Goal: Transaction & Acquisition: Purchase product/service

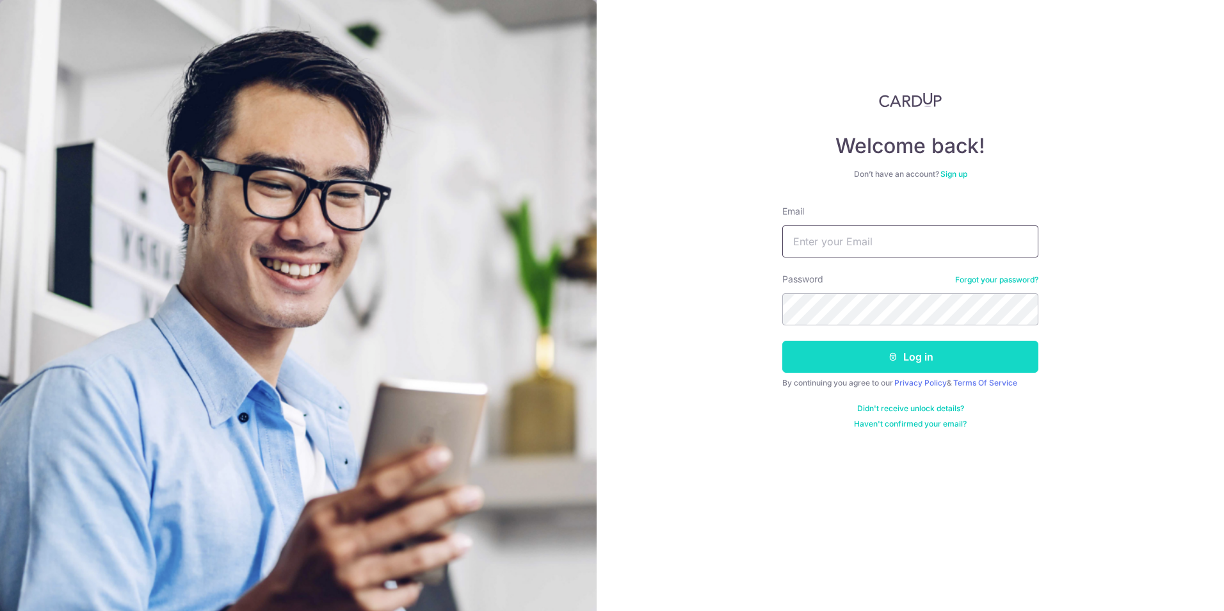
type input "williamhojp@hotmail.com"
click at [899, 358] on button "Log in" at bounding box center [910, 357] width 256 height 32
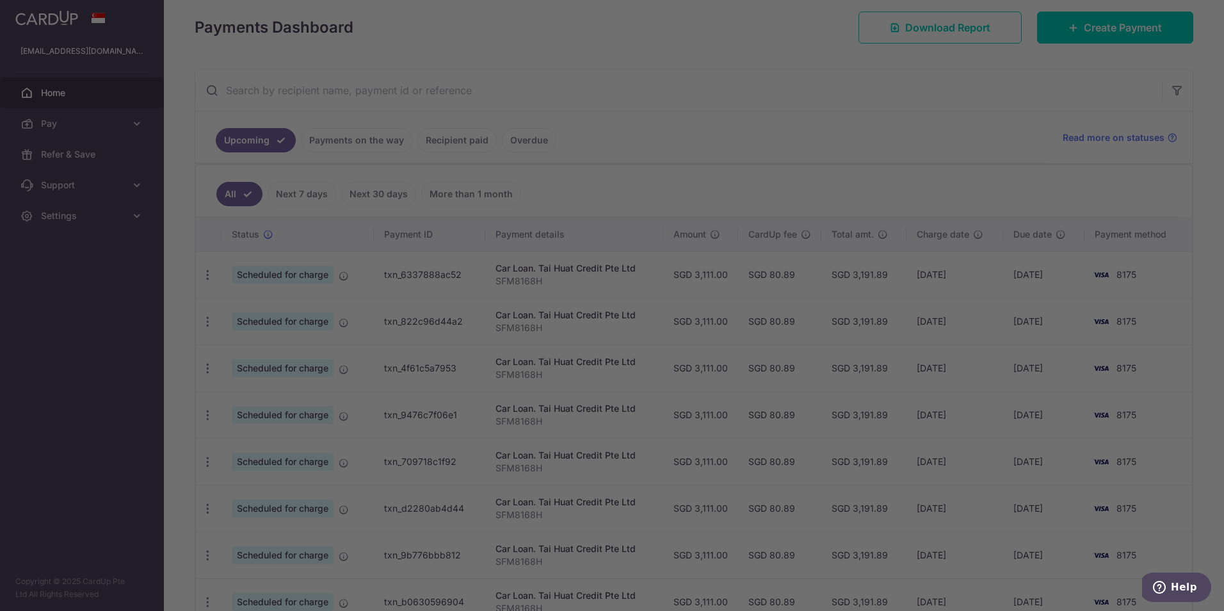
scroll to position [184, 0]
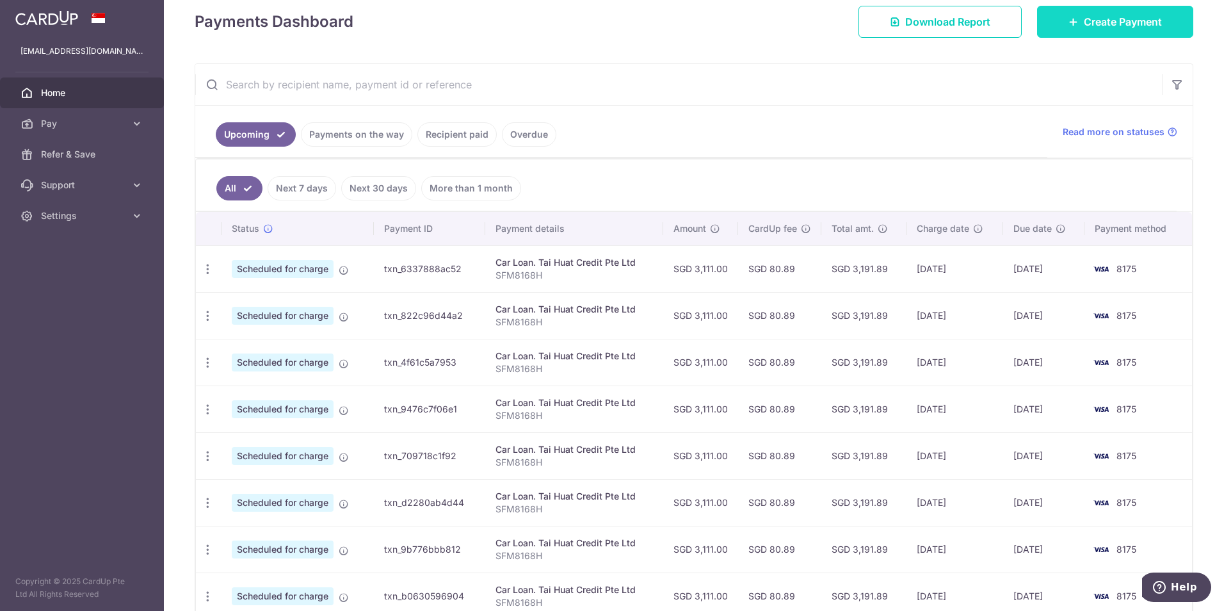
click at [1084, 26] on span "Create Payment" at bounding box center [1123, 21] width 78 height 15
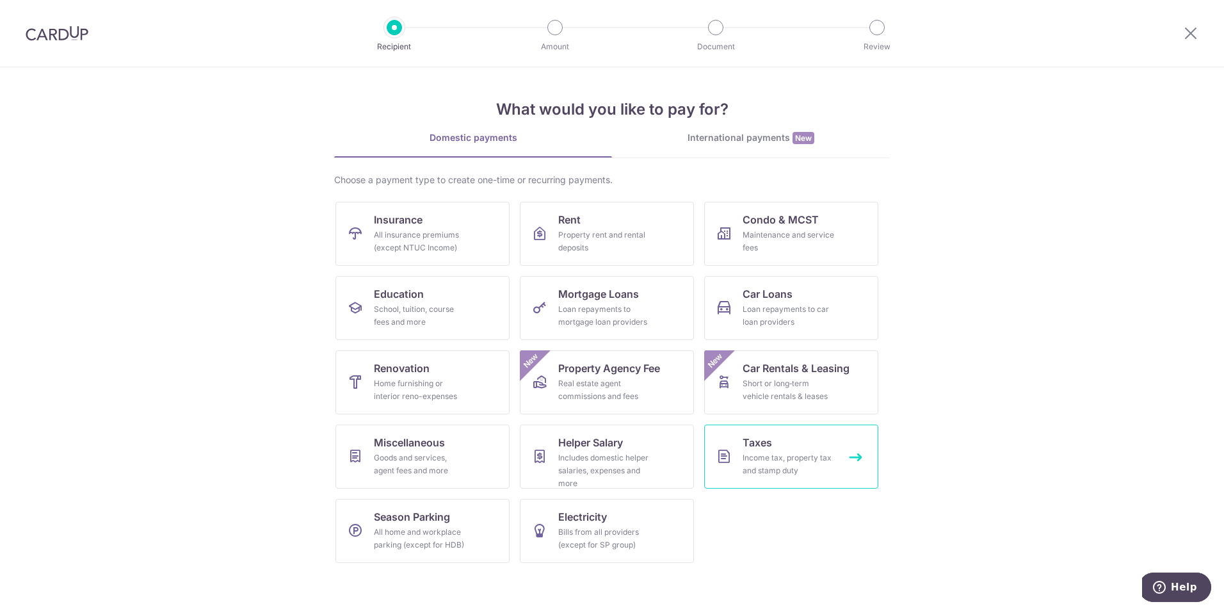
click at [775, 454] on div "Income tax, property tax and stamp duty" at bounding box center [788, 464] width 92 height 26
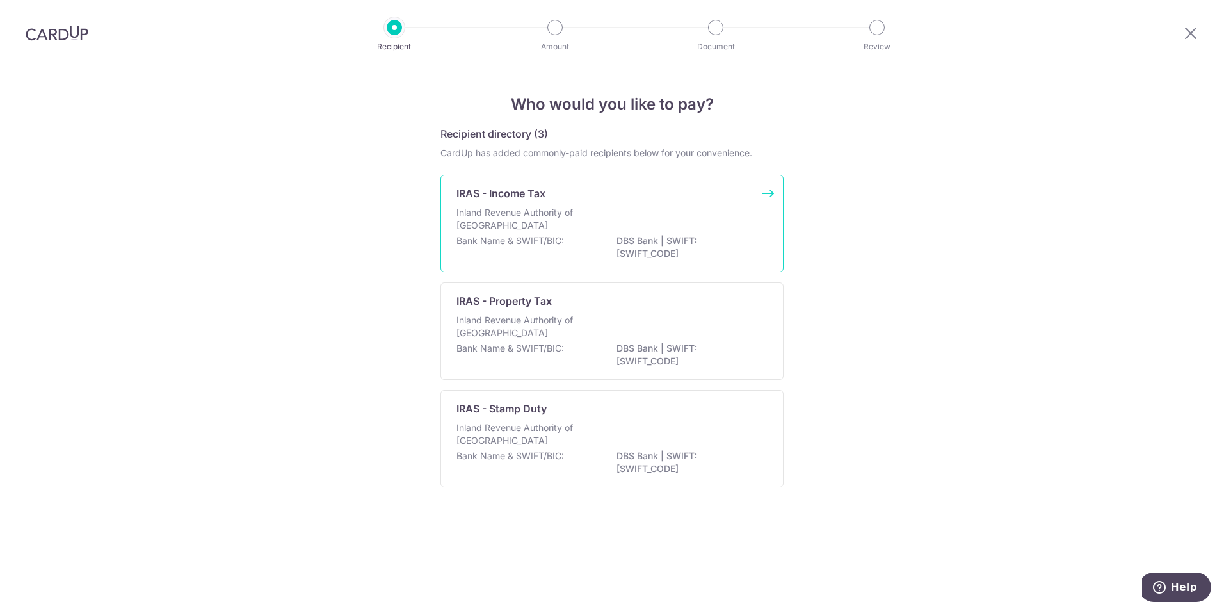
click at [529, 207] on p "Inland Revenue Authority of Singapore" at bounding box center [524, 219] width 136 height 26
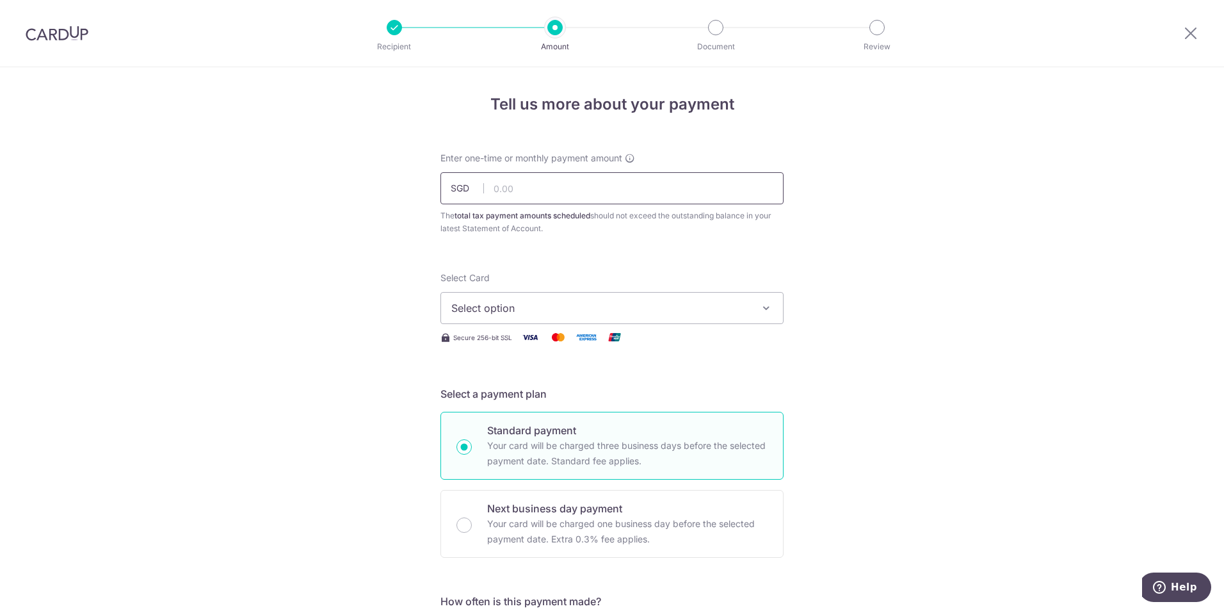
click at [526, 186] on input "text" at bounding box center [611, 188] width 343 height 32
click at [549, 188] on input "text" at bounding box center [611, 188] width 343 height 32
type input "585.10"
click at [558, 309] on span "Select option" at bounding box center [600, 307] width 298 height 15
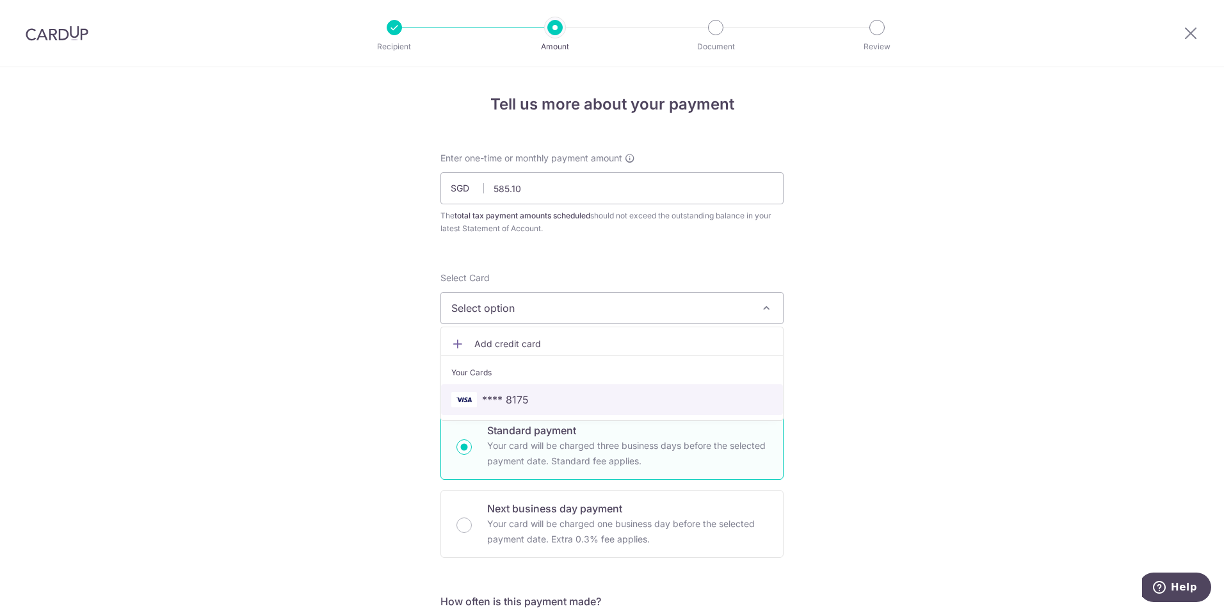
click at [510, 401] on span "**** 8175" at bounding box center [505, 399] width 47 height 15
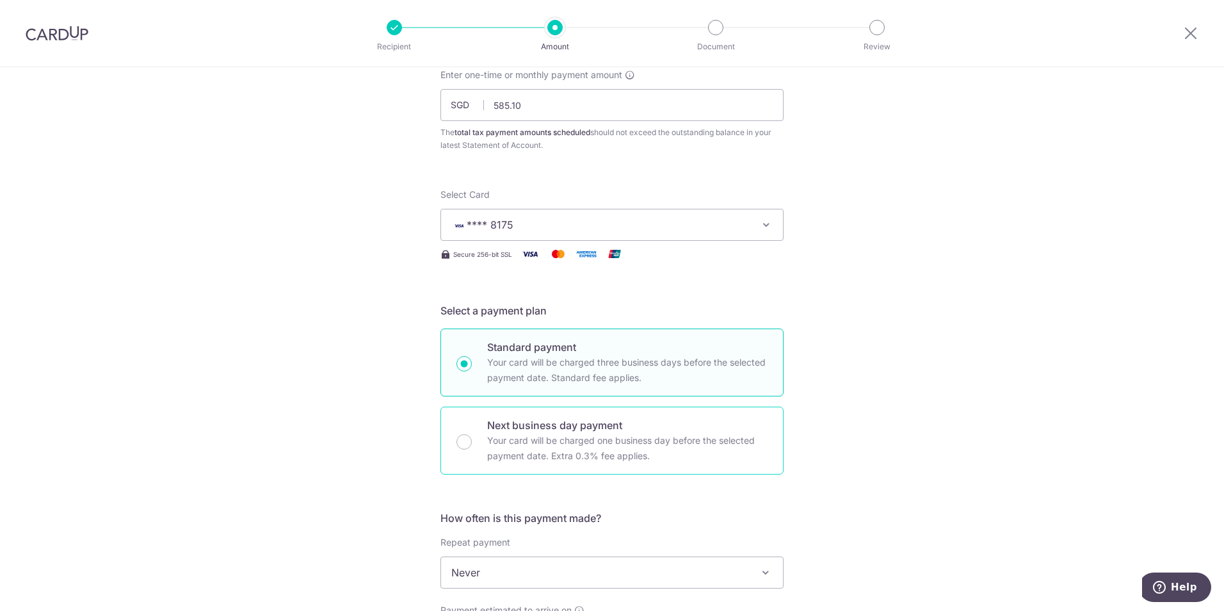
scroll to position [164, 0]
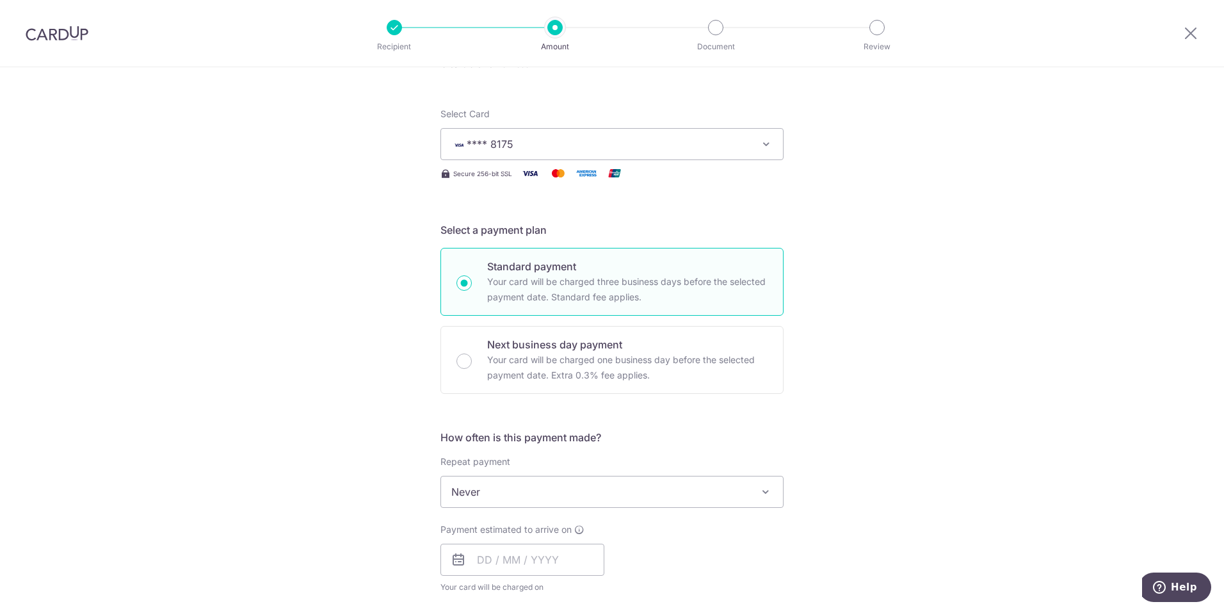
click at [682, 488] on span "Never" at bounding box center [612, 491] width 342 height 31
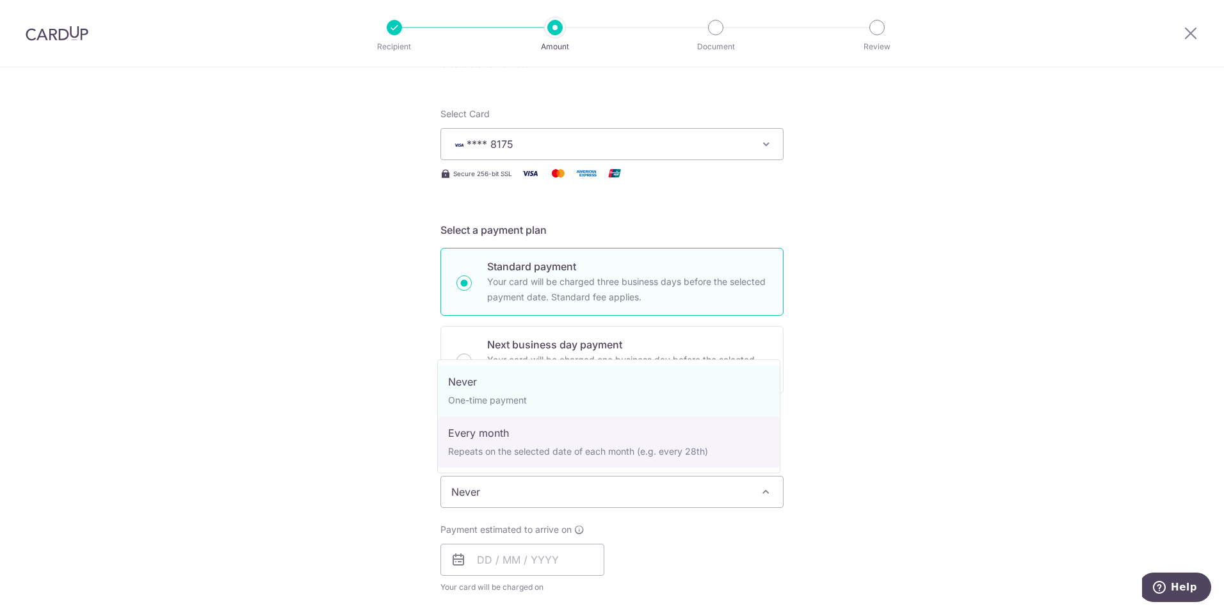
select select "3"
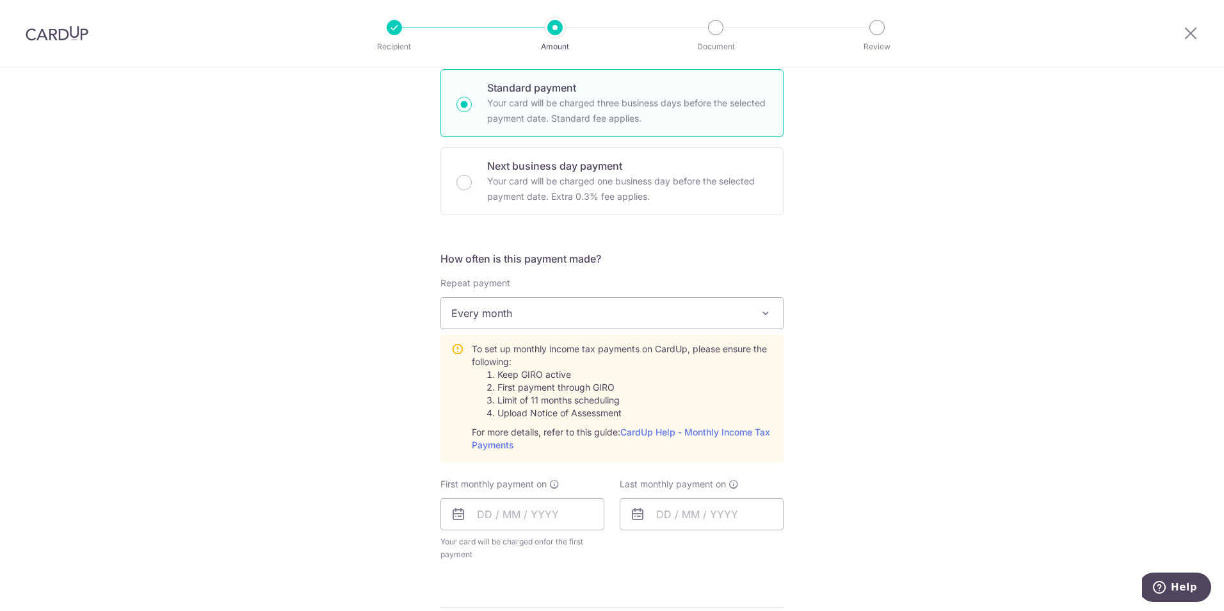
scroll to position [346, 0]
click at [538, 512] on input "text" at bounding box center [522, 511] width 164 height 32
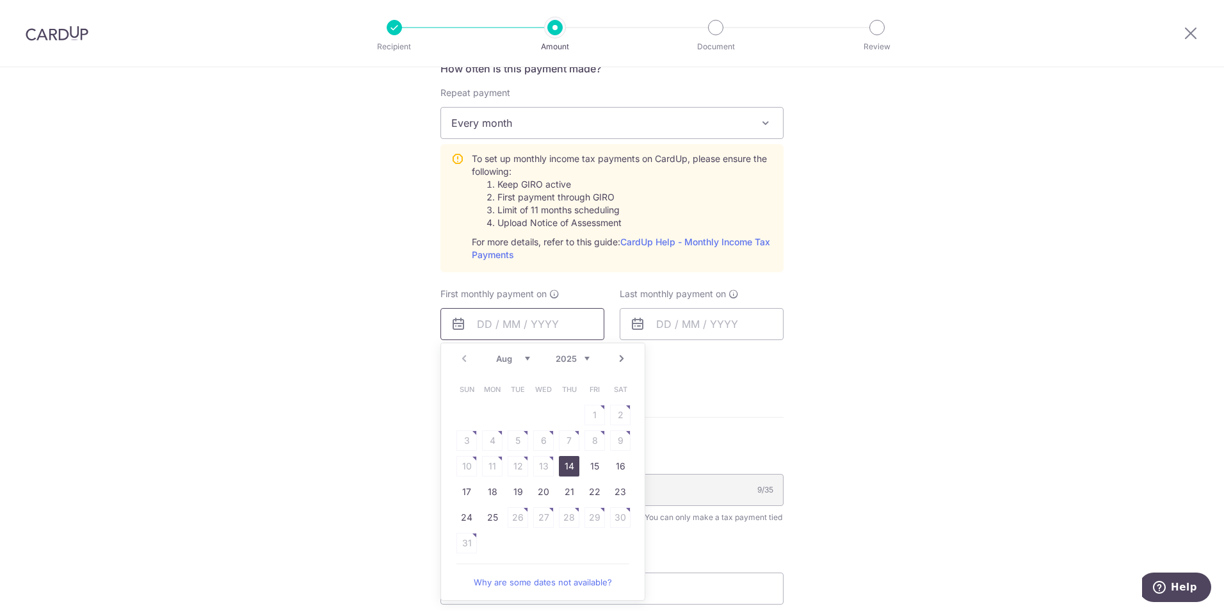
scroll to position [534, 0]
click at [600, 471] on link "15" at bounding box center [594, 464] width 20 height 20
type input "15/08/2025"
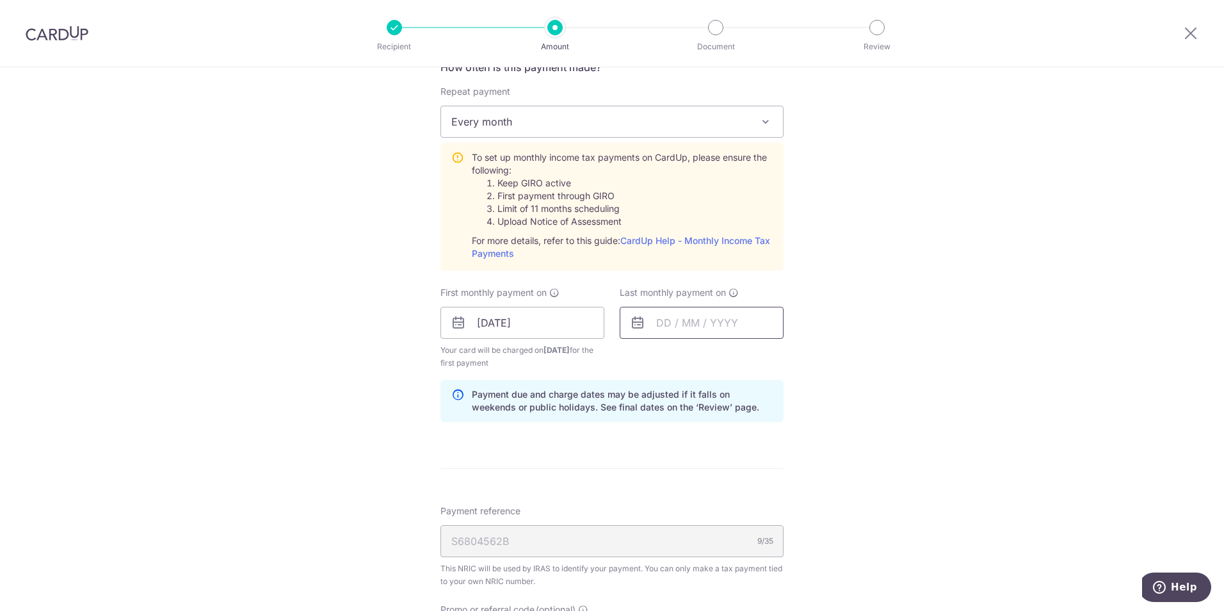
click at [739, 327] on input "text" at bounding box center [702, 323] width 164 height 32
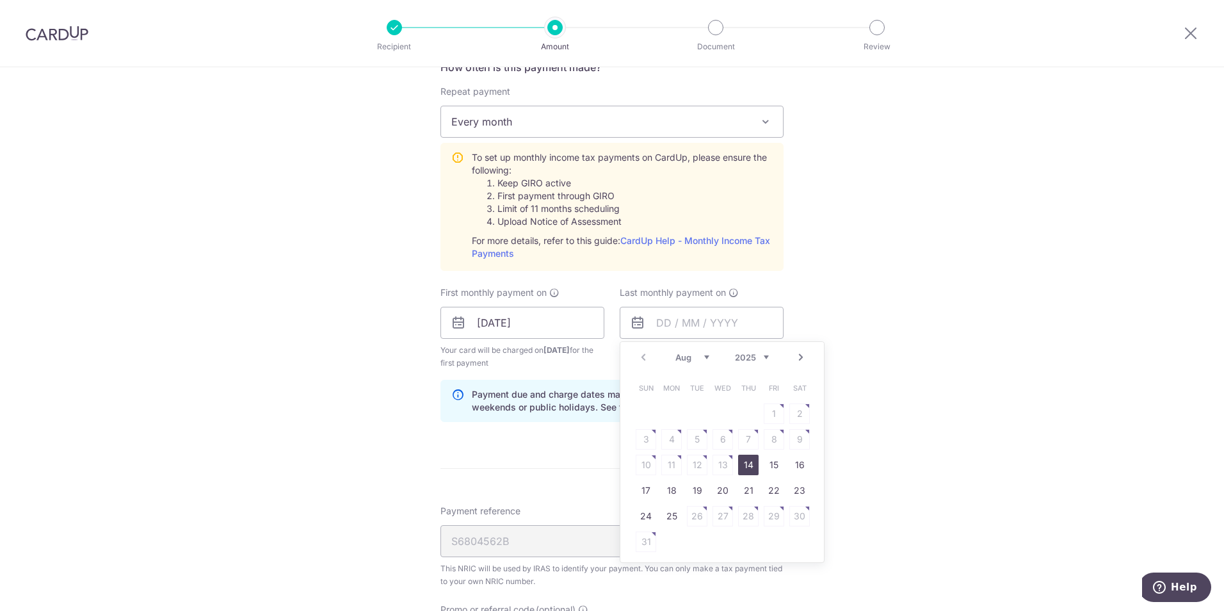
click at [795, 358] on link "Next" at bounding box center [800, 356] width 15 height 15
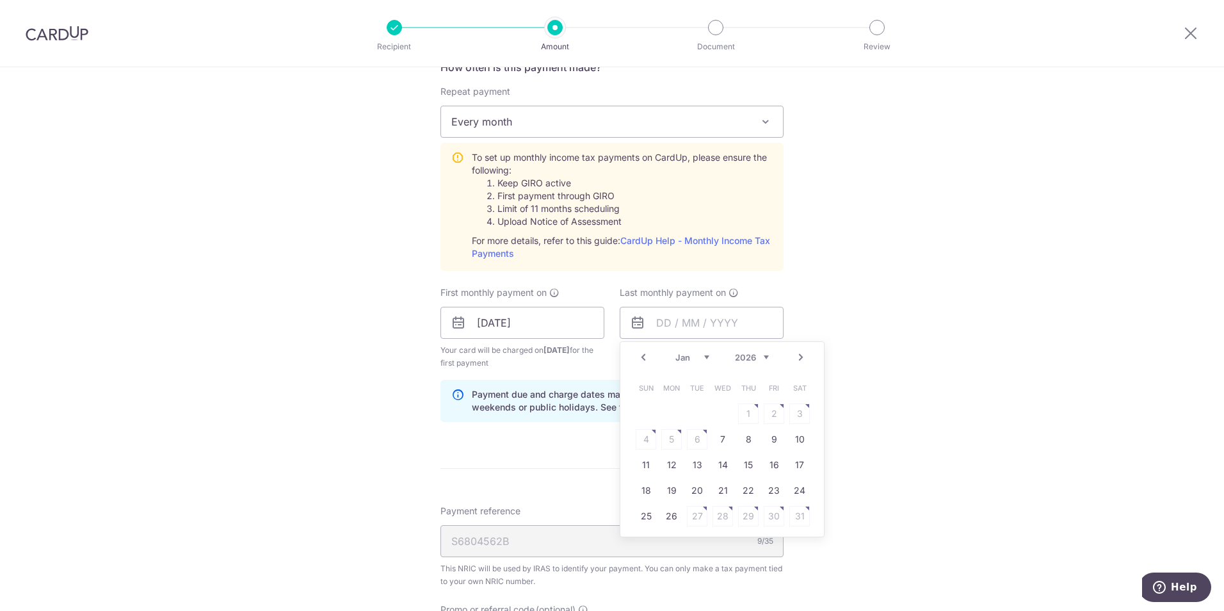
click at [795, 358] on link "Next" at bounding box center [800, 356] width 15 height 15
click at [643, 360] on link "Prev" at bounding box center [643, 356] width 15 height 15
click at [636, 463] on link "15" at bounding box center [646, 464] width 20 height 20
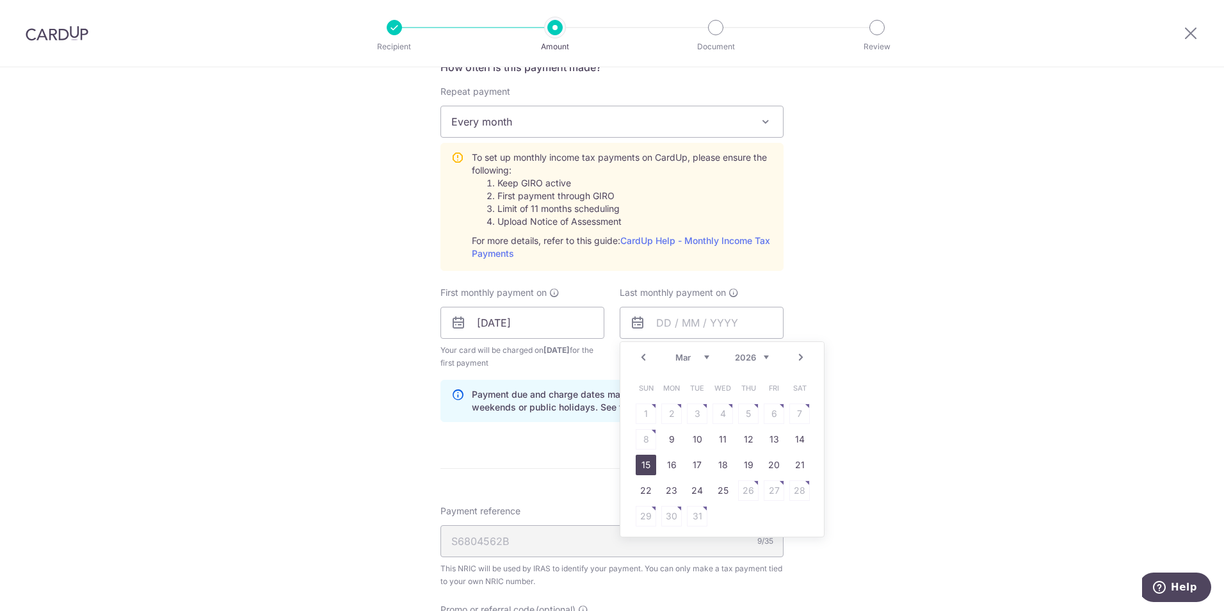
type input "15/03/2026"
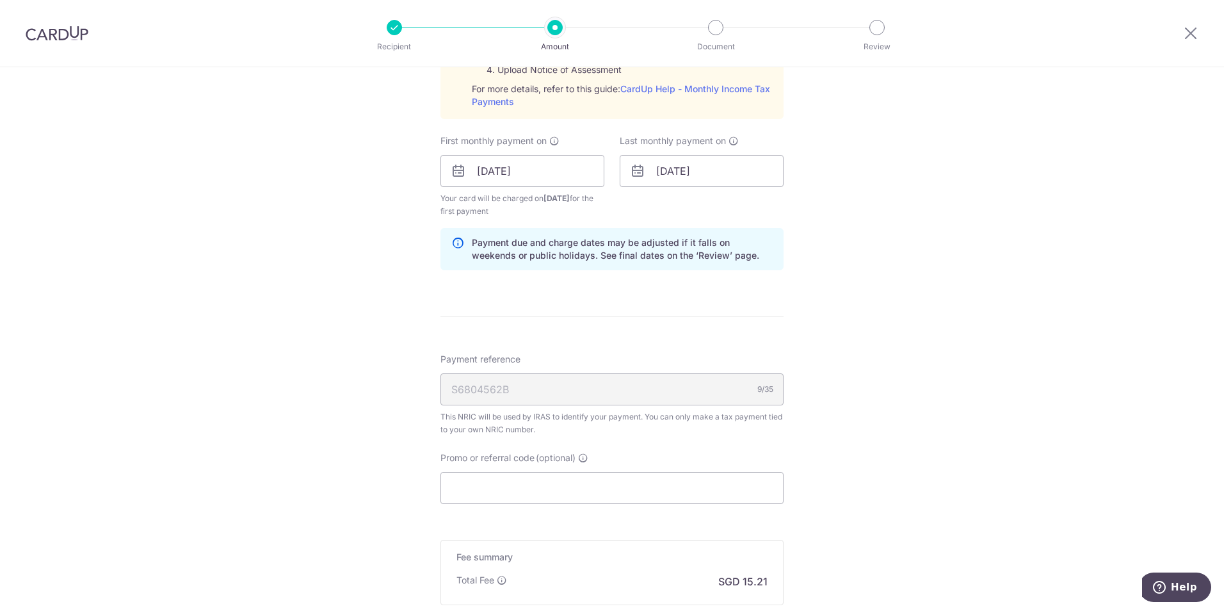
scroll to position [687, 0]
click at [643, 486] on input "Promo or referral code (optional)" at bounding box center [611, 486] width 343 height 32
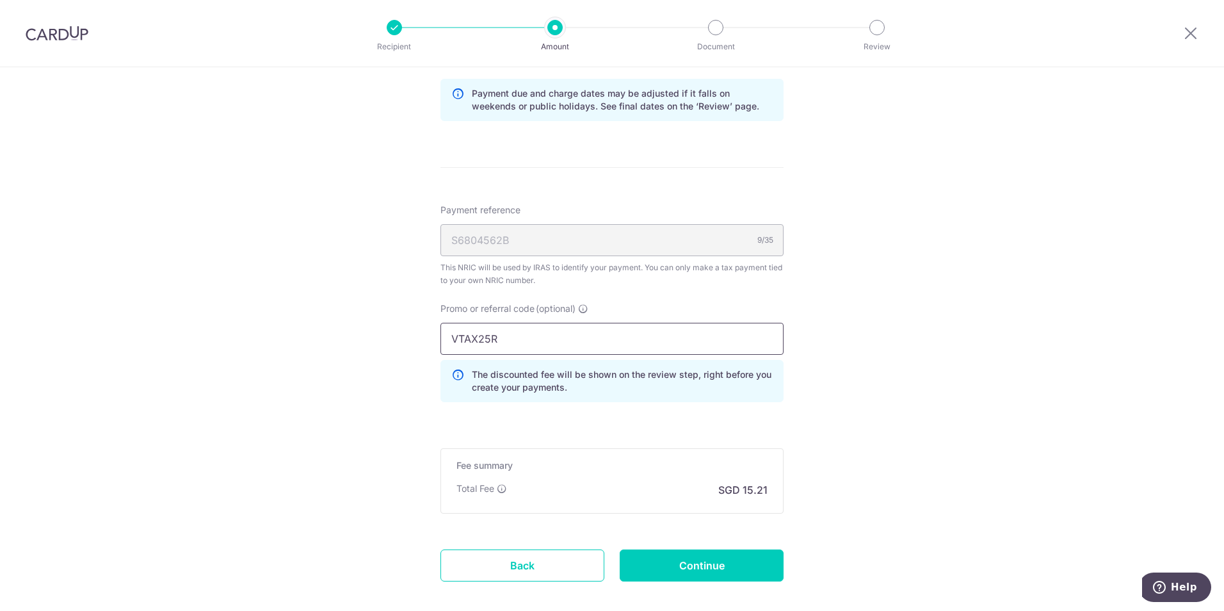
scroll to position [836, 0]
type input "VTAX25R"
click at [684, 369] on p "The discounted fee will be shown on the review step, right before you create yo…" at bounding box center [622, 380] width 301 height 26
click at [723, 559] on input "Continue" at bounding box center [702, 564] width 164 height 32
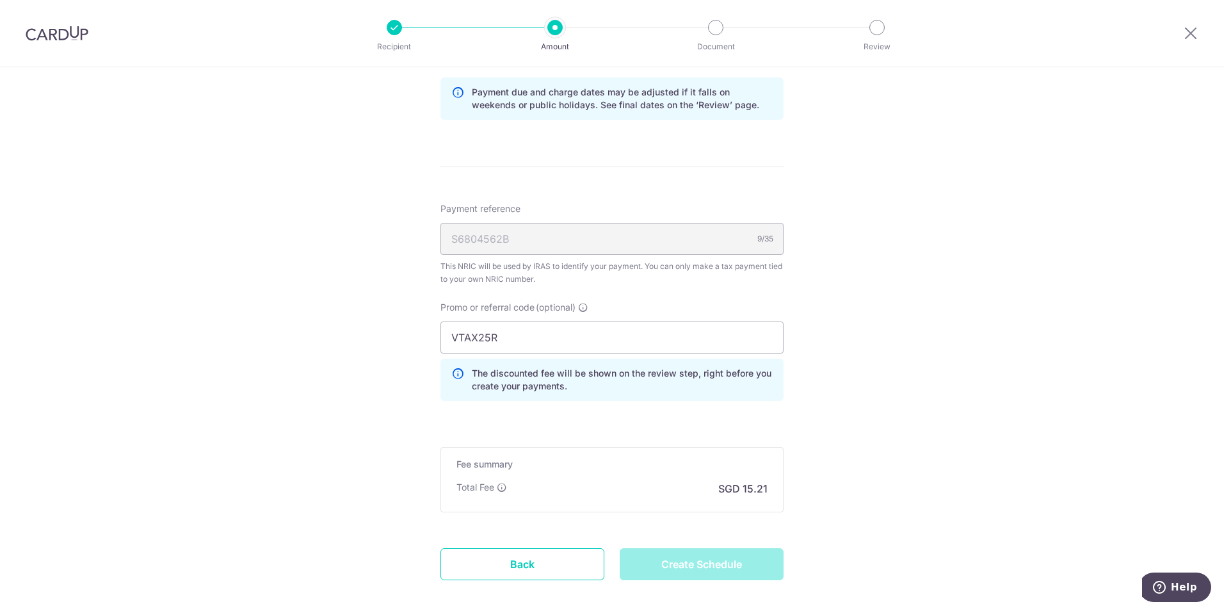
type input "Create Schedule"
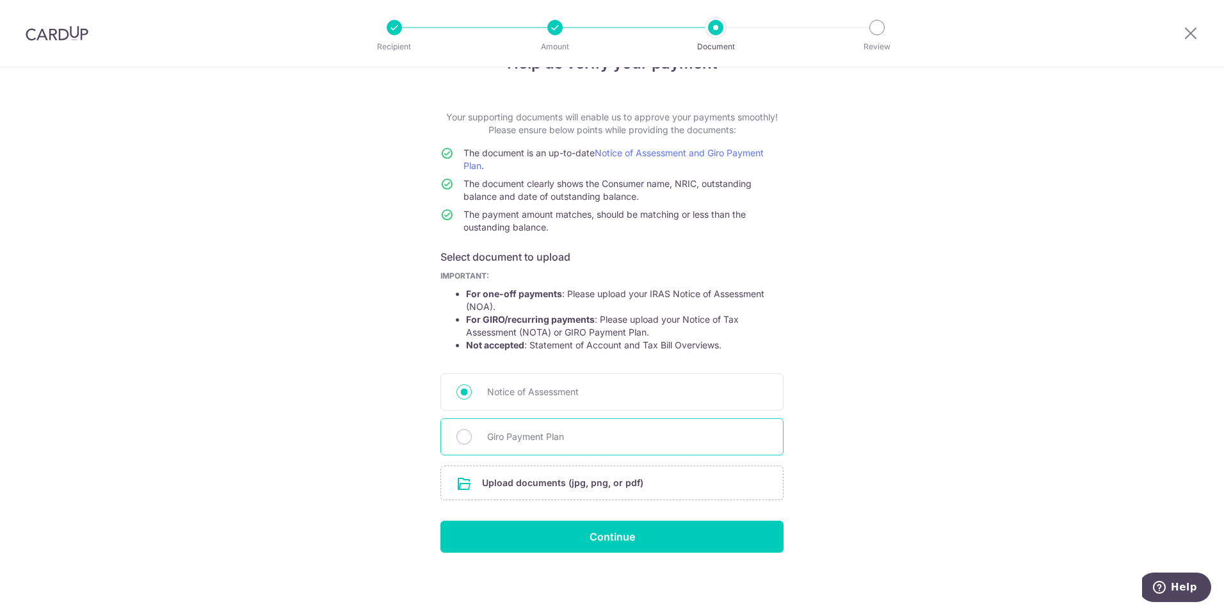
scroll to position [43, 0]
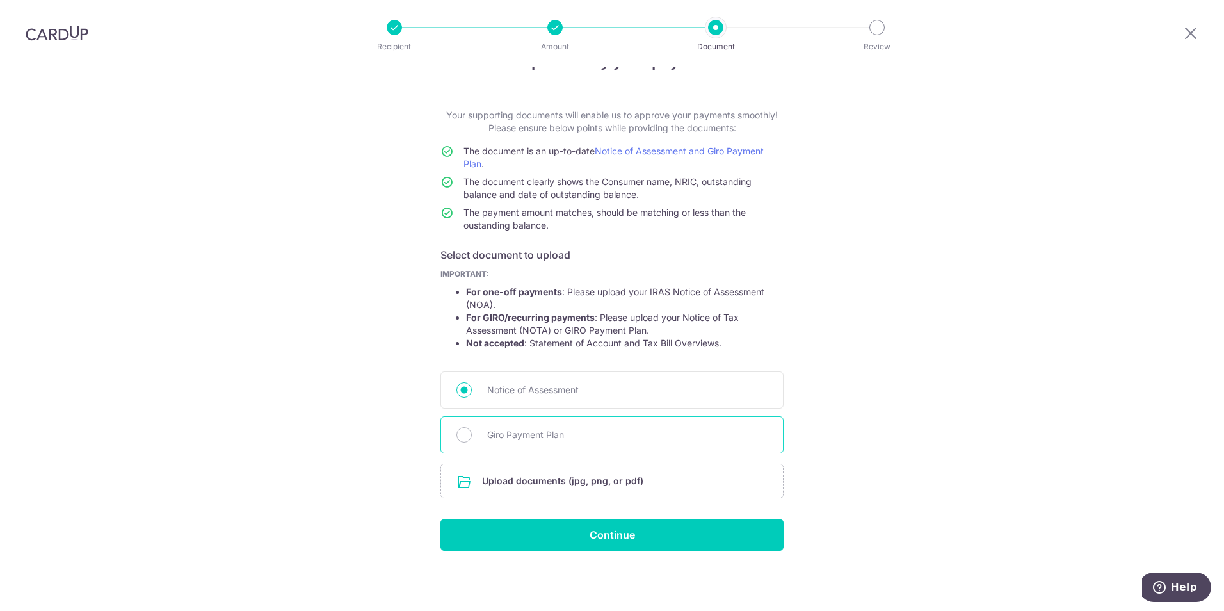
click at [540, 435] on span "Giro Payment Plan" at bounding box center [627, 434] width 280 height 15
click at [472, 435] on input "Giro Payment Plan" at bounding box center [463, 434] width 15 height 15
radio input "true"
click at [579, 485] on input "file" at bounding box center [612, 480] width 342 height 33
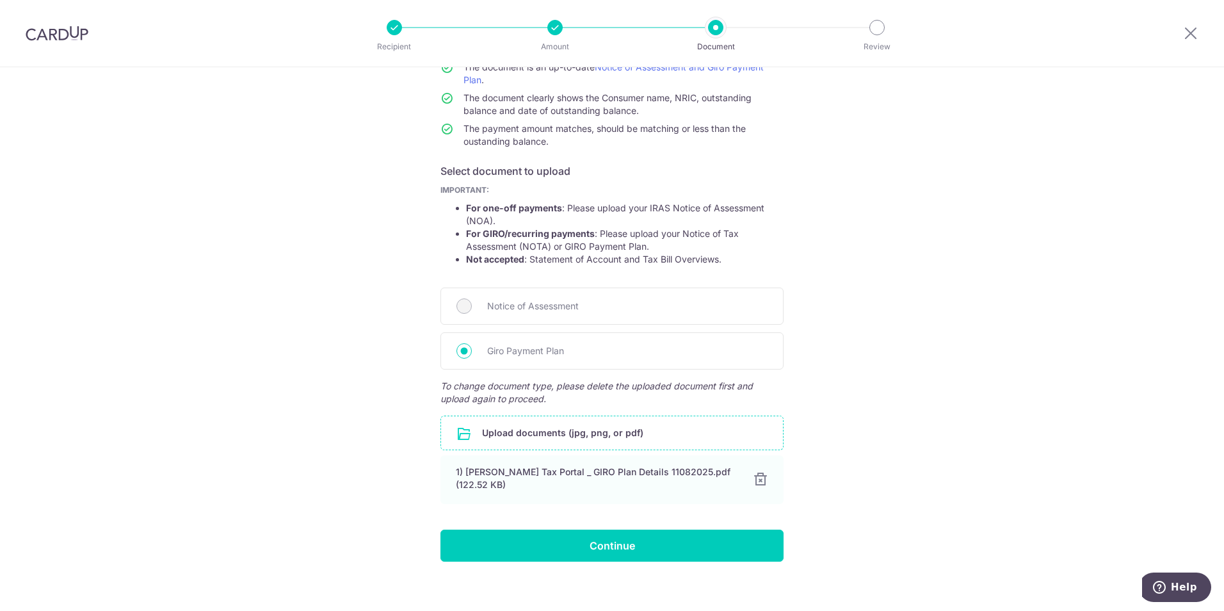
scroll to position [138, 0]
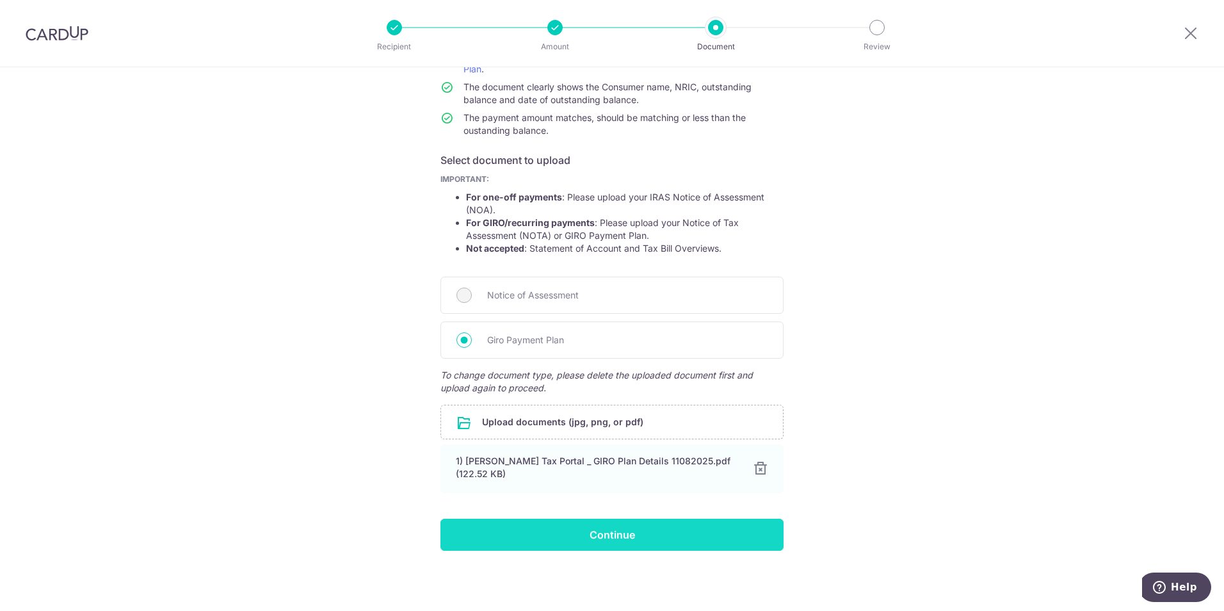
click at [618, 533] on input "Continue" at bounding box center [611, 534] width 343 height 32
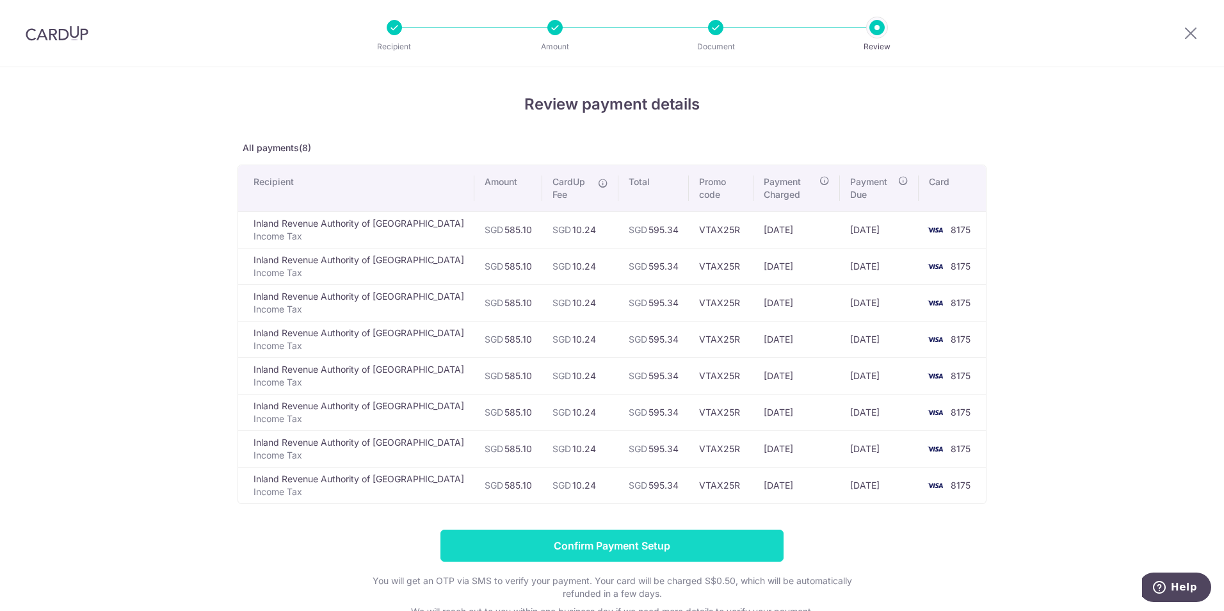
click at [624, 540] on input "Confirm Payment Setup" at bounding box center [611, 545] width 343 height 32
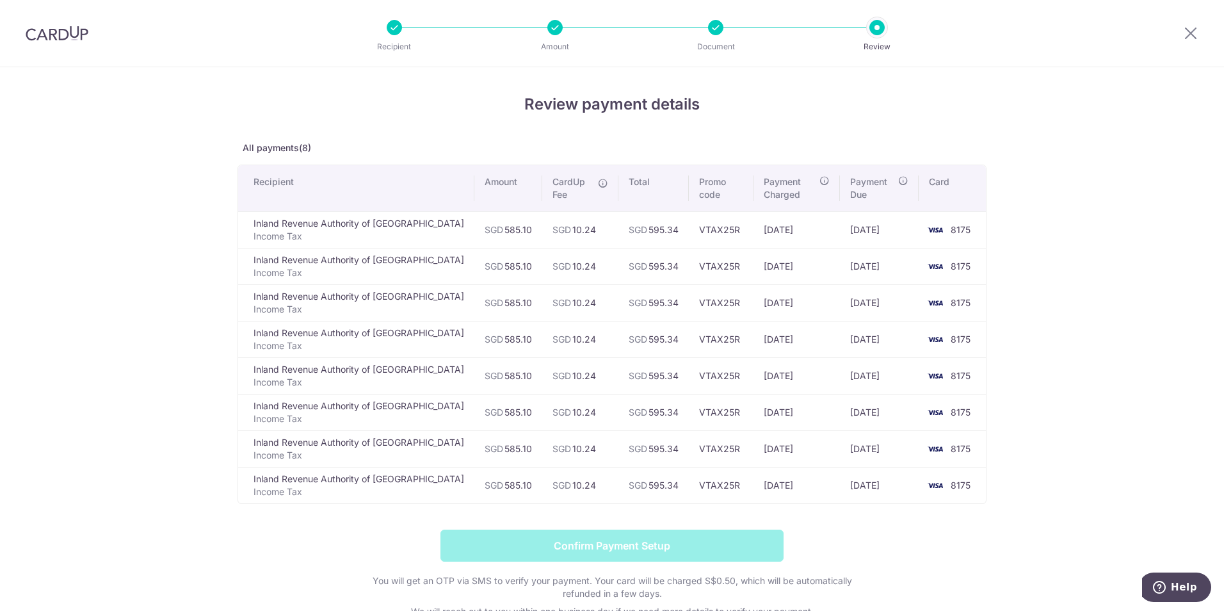
click at [624, 540] on form "Confirm Payment Setup You will get an OTP via SMS to verify your payment. Your …" at bounding box center [611, 595] width 749 height 132
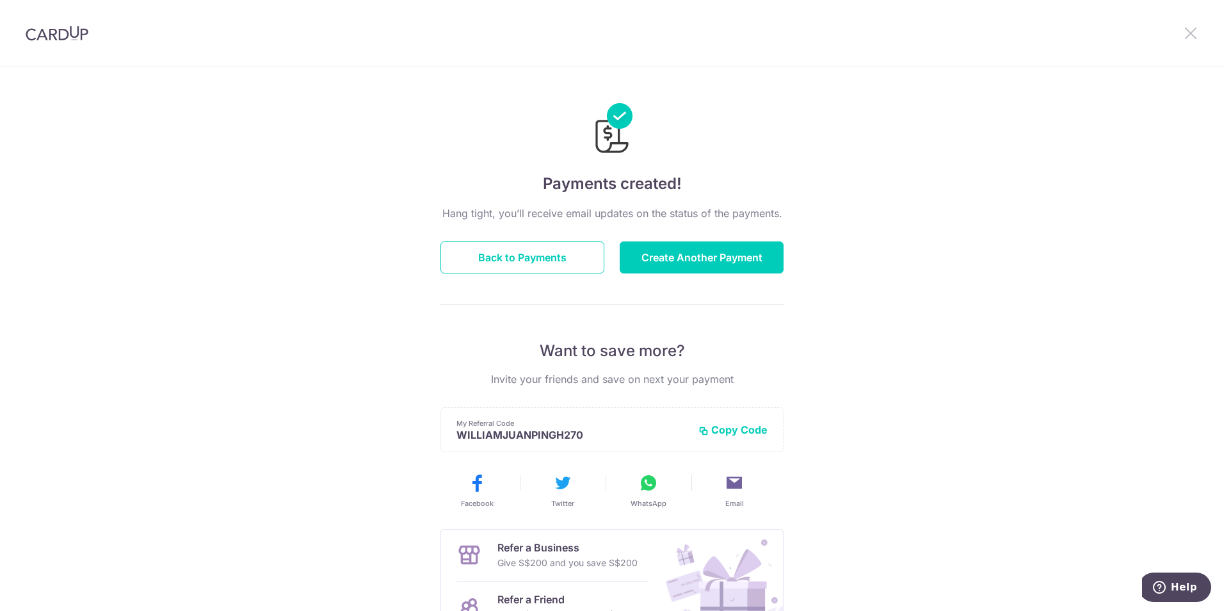
click at [1191, 30] on icon at bounding box center [1190, 33] width 15 height 16
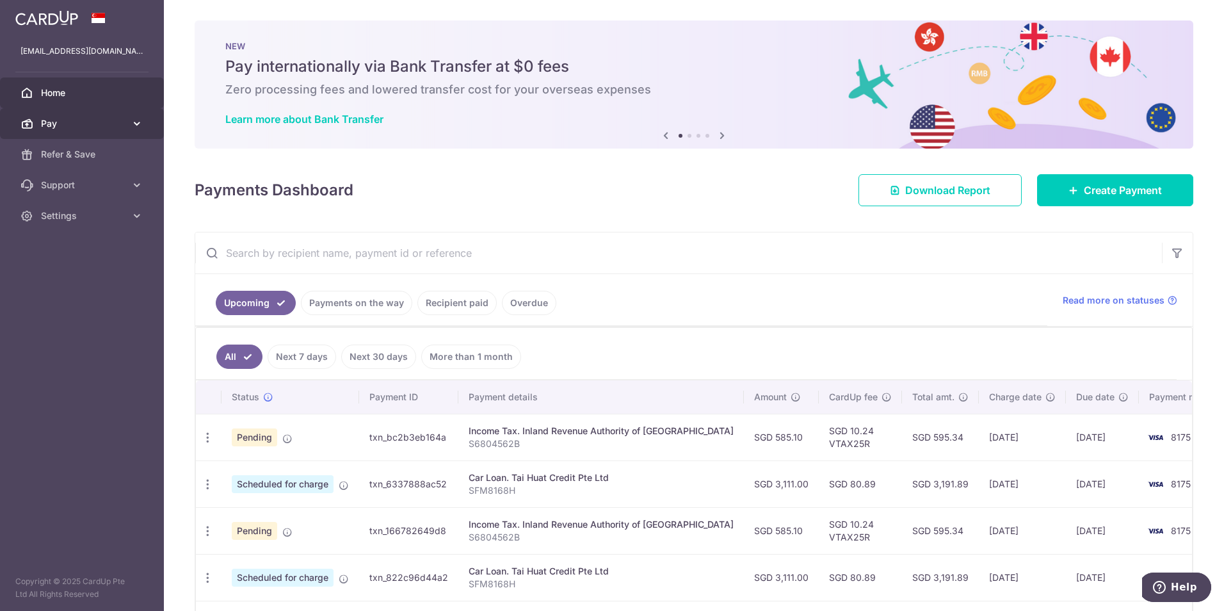
click at [63, 120] on span "Pay" at bounding box center [83, 123] width 84 height 13
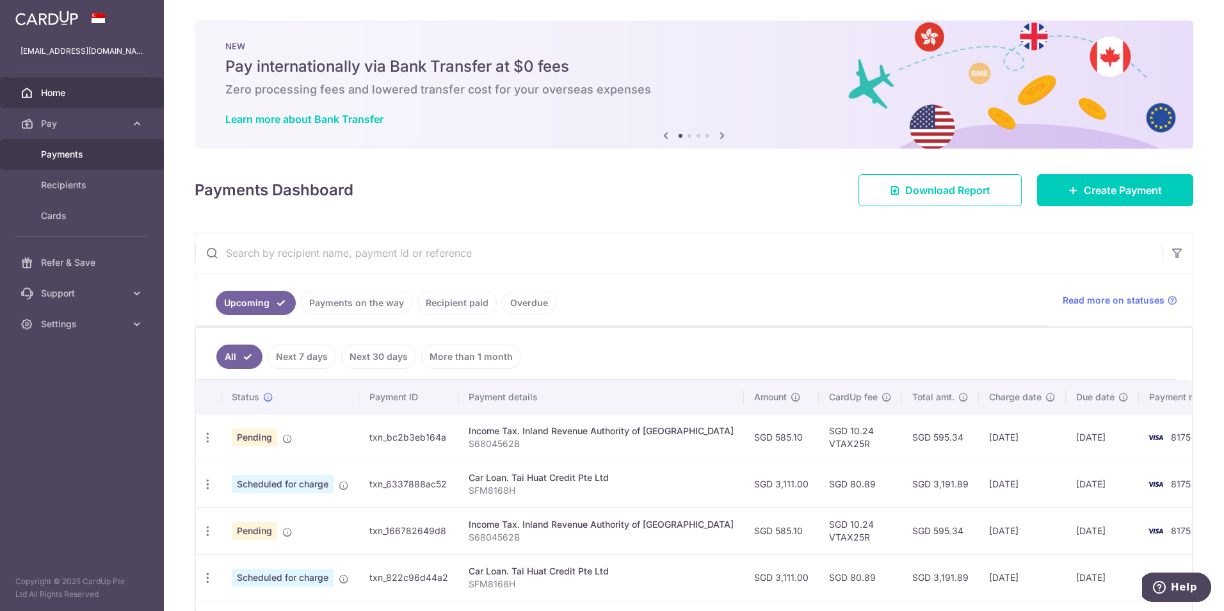
click at [67, 157] on span "Payments" at bounding box center [83, 154] width 84 height 13
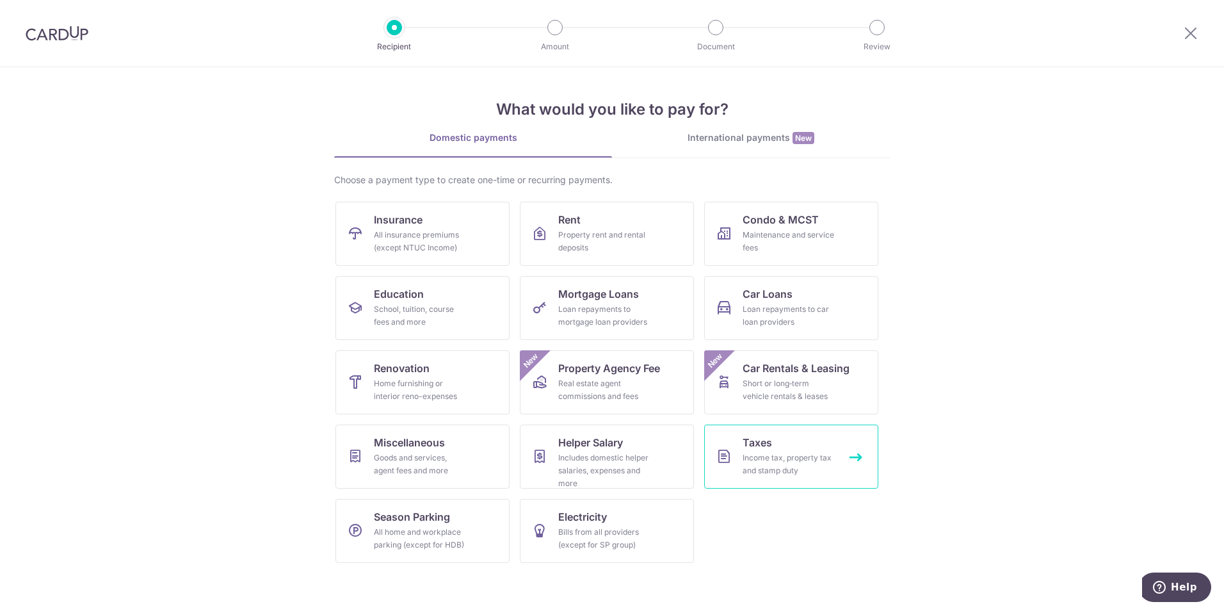
click at [789, 456] on div "Income tax, property tax and stamp duty" at bounding box center [788, 464] width 92 height 26
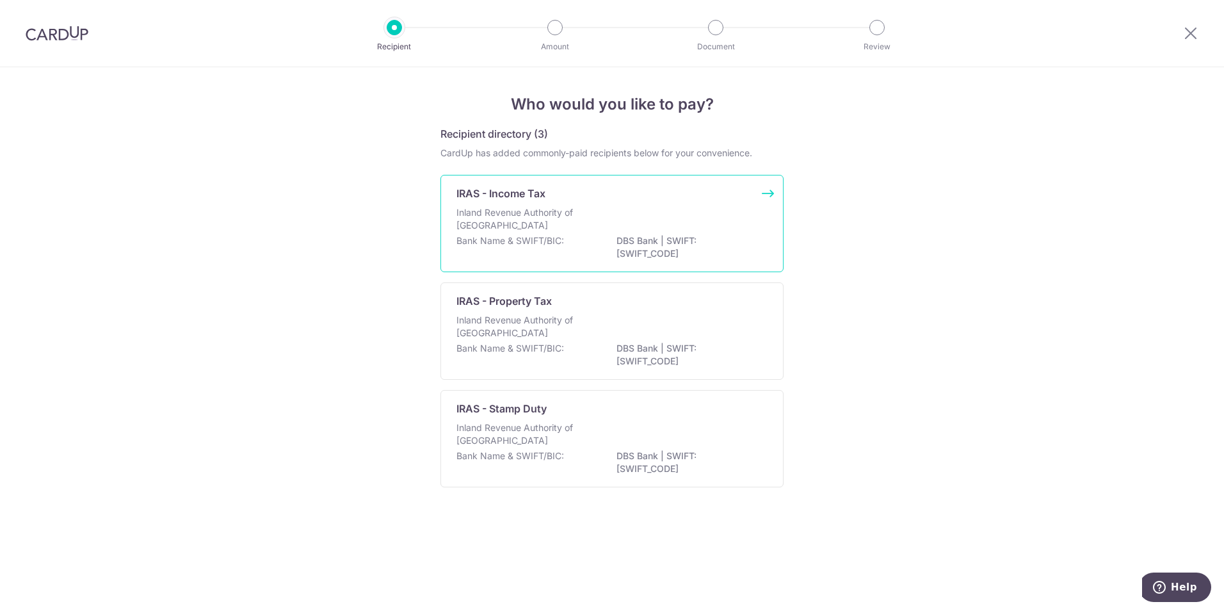
click at [508, 214] on p "Inland Revenue Authority of [GEOGRAPHIC_DATA]" at bounding box center [524, 219] width 136 height 26
